Goal: Find specific page/section: Find specific page/section

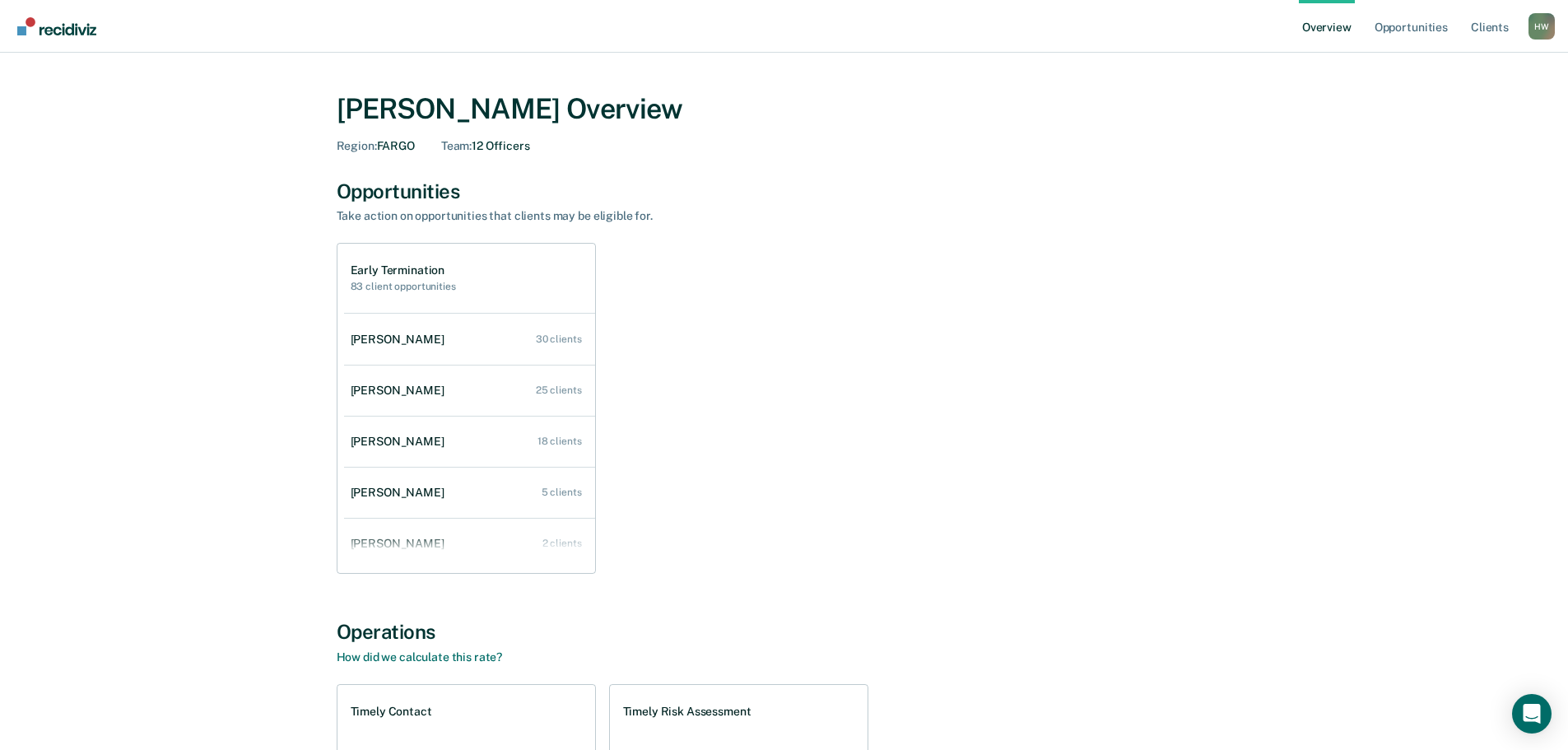
click at [1547, 33] on div "H W" at bounding box center [1541, 26] width 27 height 27
click at [1496, 124] on link "Go to Operations" at bounding box center [1475, 128] width 106 height 14
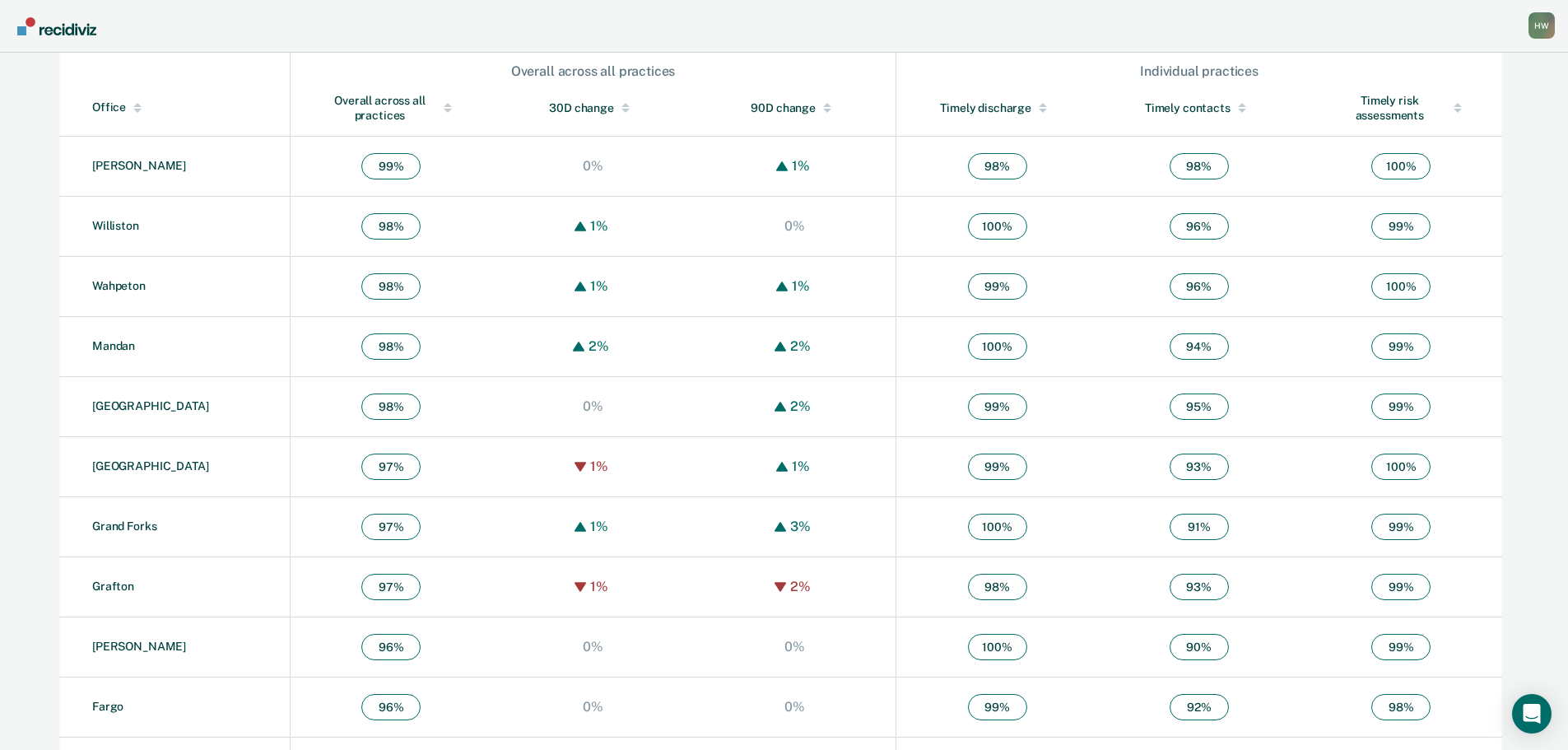
scroll to position [659, 0]
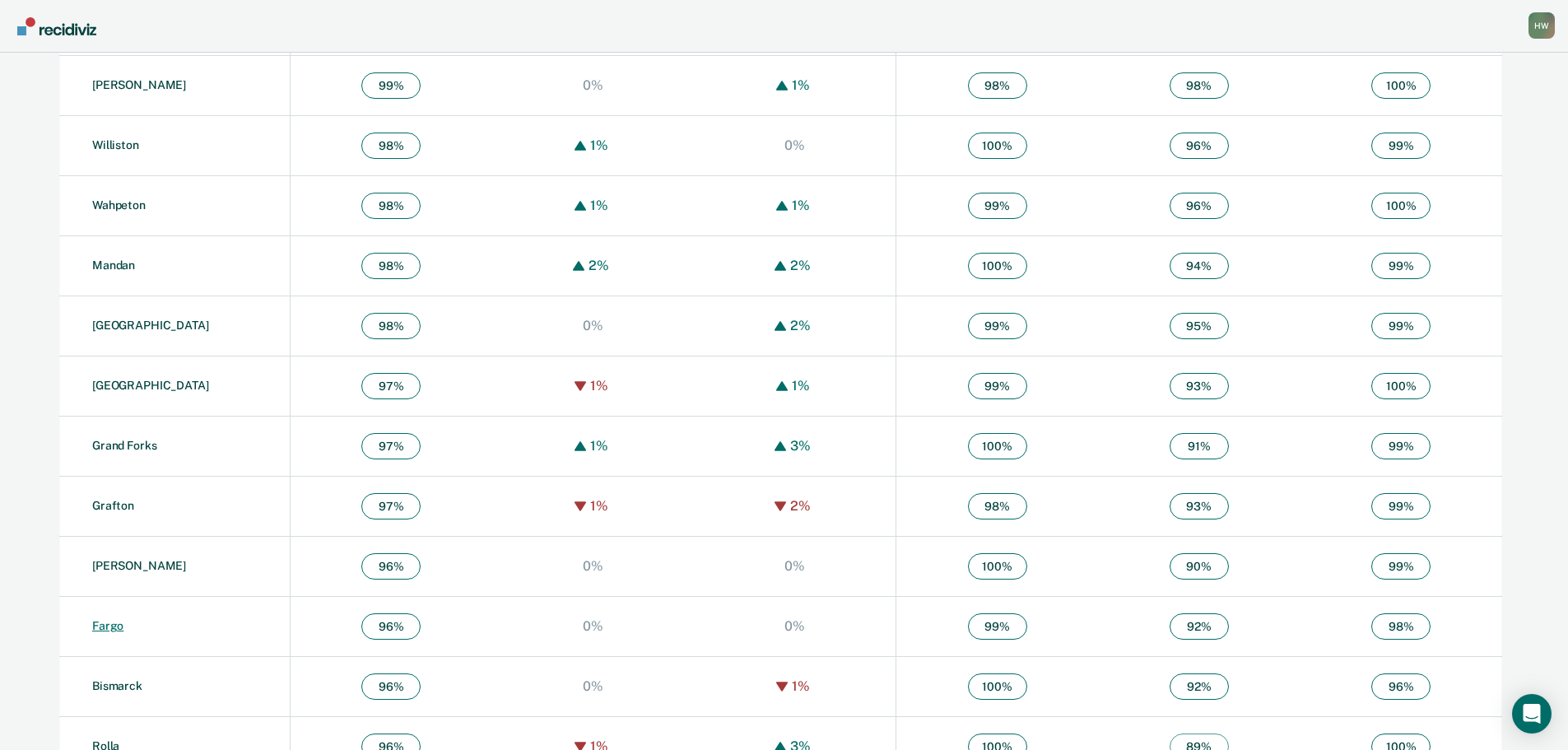
click at [117, 623] on link "Fargo" at bounding box center [108, 624] width 31 height 13
